Goal: Task Accomplishment & Management: Manage account settings

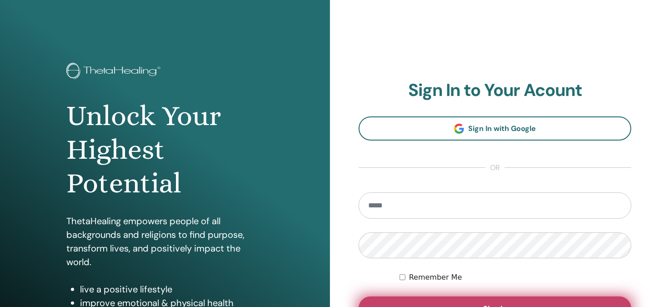
type input "**********"
click at [468, 299] on button "Sign In" at bounding box center [495, 308] width 273 height 24
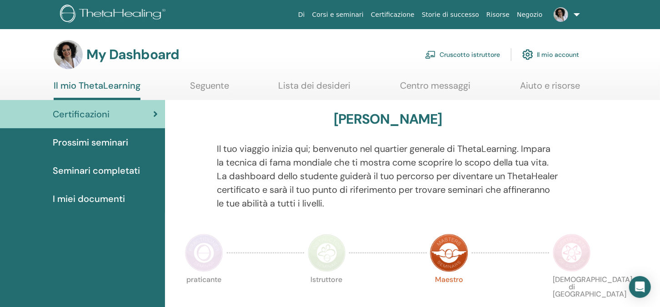
click at [475, 53] on link "Cruscotto istruttore" at bounding box center [462, 55] width 75 height 20
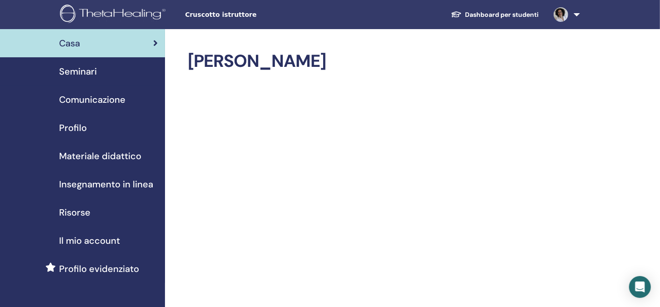
click at [81, 68] on span "Seminari" at bounding box center [78, 72] width 38 height 14
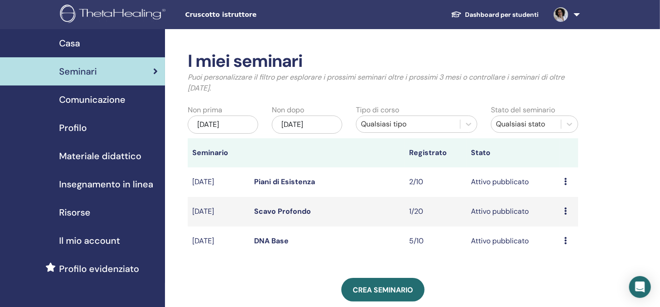
click at [269, 238] on link "DNA Base" at bounding box center [271, 241] width 35 height 10
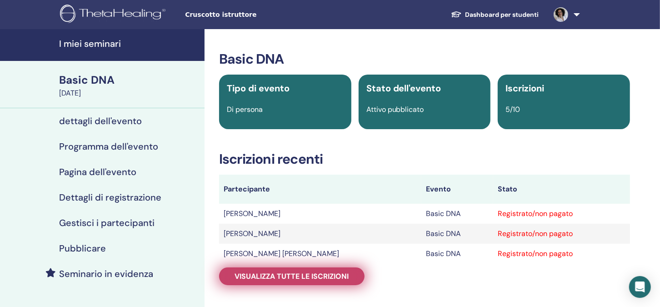
click at [280, 274] on span "Visualizza tutte le iscrizioni" at bounding box center [292, 276] width 114 height 10
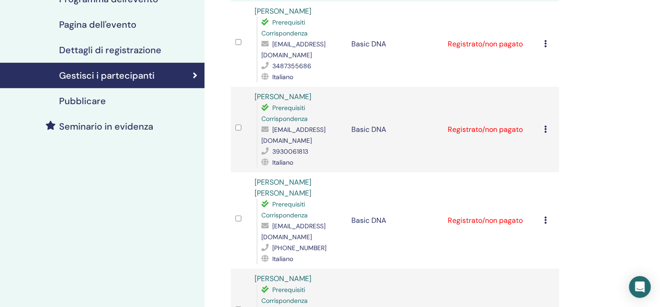
scroll to position [136, 0]
